Goal: Task Accomplishment & Management: Manage account settings

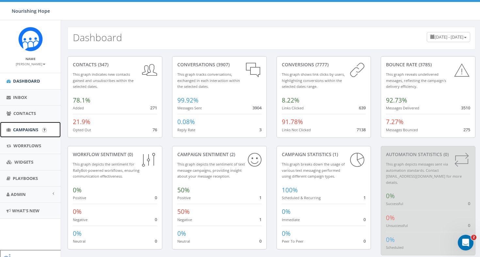
click at [26, 129] on span "Campaigns" at bounding box center [25, 130] width 25 height 6
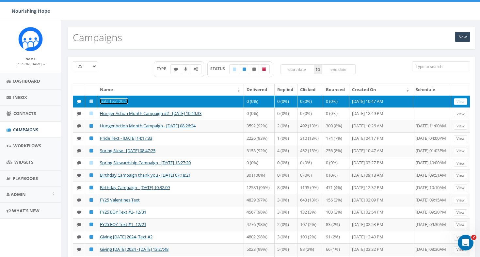
click at [122, 101] on link "Gala Text 2025" at bounding box center [114, 101] width 28 height 6
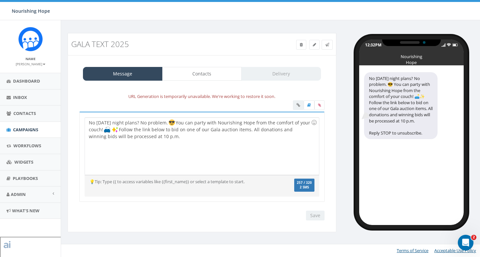
click at [195, 98] on div "URL Generation is temporarily unavailable. We're working to restore it soon." at bounding box center [201, 97] width 255 height 8
click at [296, 107] on div at bounding box center [309, 105] width 32 height 11
click at [298, 105] on div at bounding box center [309, 105] width 32 height 11
click at [181, 140] on div "No [DATE] night plans? No problem. You can party with Nourishing Hope from the …" at bounding box center [202, 146] width 234 height 57
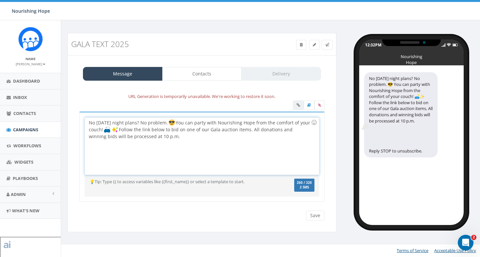
click at [210, 138] on div "No [DATE] night plans? No problem. You can party with Nourishing Hope from the …" at bounding box center [202, 146] width 234 height 57
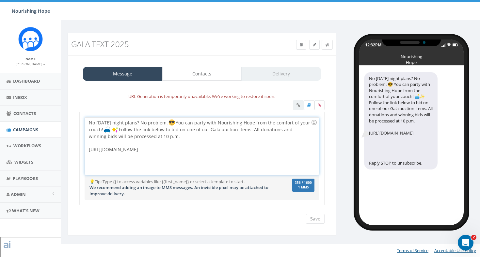
drag, startPoint x: 306, startPoint y: 152, endPoint x: 62, endPoint y: 150, distance: 243.3
click at [62, 150] on div "Gala Text 2025 Test Message Status: Message Contacts Delivery URL Generation is…" at bounding box center [271, 135] width 421 height 230
click at [298, 104] on div at bounding box center [309, 105] width 32 height 11
click at [320, 105] on icon at bounding box center [319, 105] width 3 height 4
click at [0, 0] on input "file" at bounding box center [0, 0] width 0 height 0
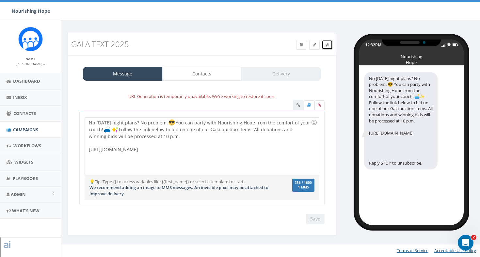
click at [325, 47] on link at bounding box center [327, 45] width 11 height 10
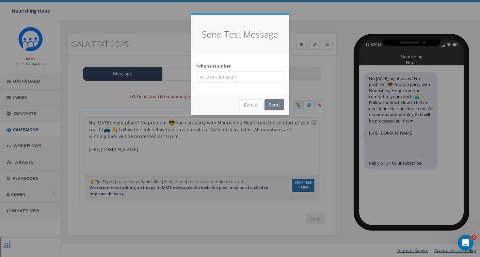
click at [241, 73] on input "* Phone Number" at bounding box center [240, 77] width 88 height 11
type input "[PHONE_NUMBER]"
click at [278, 105] on input "Send" at bounding box center [275, 104] width 20 height 11
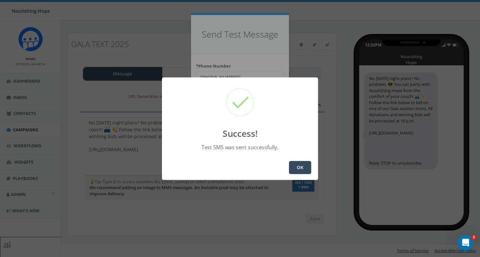
click at [297, 168] on button "OK" at bounding box center [300, 167] width 22 height 13
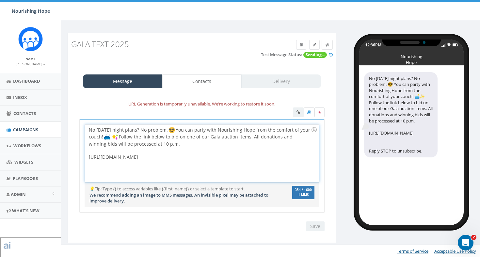
click at [282, 147] on div "No Friday night plans? No problem. You can party with Nourishing Hope from the …" at bounding box center [202, 153] width 234 height 57
click at [322, 227] on input "Save" at bounding box center [315, 226] width 19 height 10
click at [181, 171] on div "No Friday night plans? No problem. 😎 You can party with Nourishing Hope from th…" at bounding box center [202, 153] width 234 height 57
click at [180, 144] on div "No Friday night plans? No problem. 😎 You can party with Nourishing Hope from th…" at bounding box center [202, 153] width 234 height 57
click at [171, 174] on div "No Friday night plans? No problem. 😎 You can party with Nourishing Hope from th…" at bounding box center [202, 153] width 234 height 57
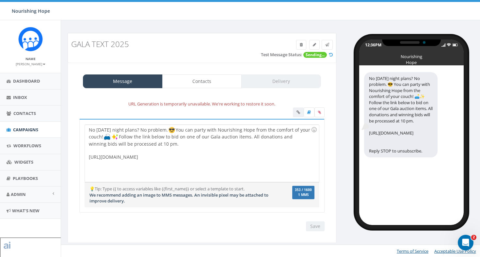
click at [317, 225] on div "Save Next" at bounding box center [314, 226] width 22 height 10
click at [210, 149] on div at bounding box center [200, 150] width 222 height 7
drag, startPoint x: 279, startPoint y: 104, endPoint x: 98, endPoint y: 104, distance: 180.6
click at [98, 104] on div "URL Generation is temporarily unavailable. We're working to restore it soon." at bounding box center [201, 104] width 255 height 8
copy div "URL Generation is temporarily unavailable. We're working to restore it soon."
